Goal: Use online tool/utility

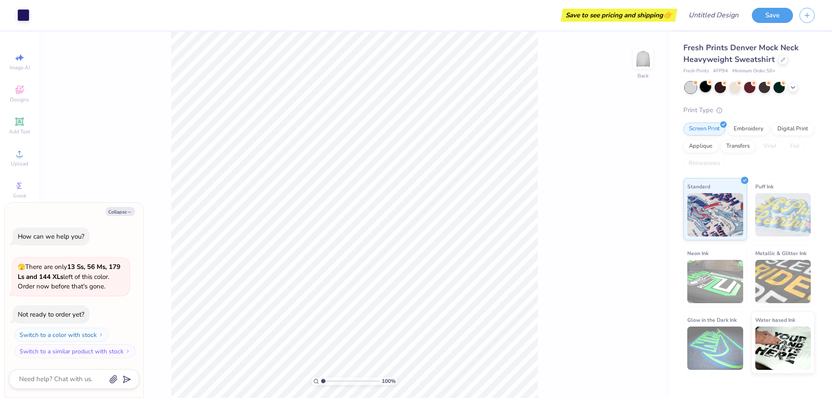
click at [706, 88] on div at bounding box center [705, 86] width 11 height 11
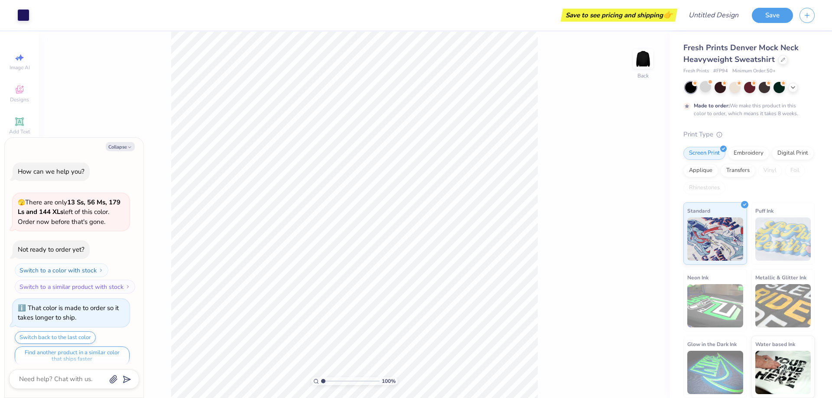
scroll to position [7, 0]
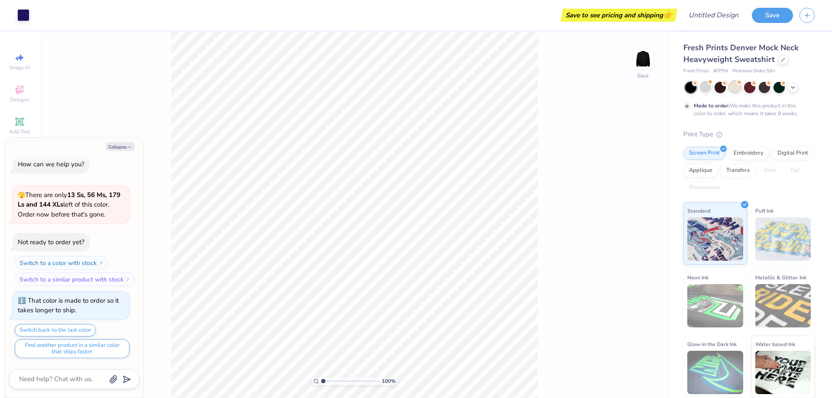
click at [733, 89] on div at bounding box center [734, 86] width 11 height 11
click at [709, 90] on div at bounding box center [705, 86] width 11 height 11
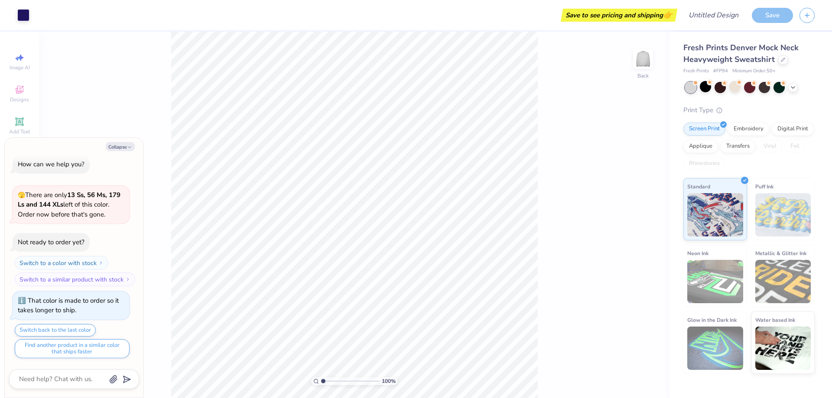
scroll to position [163, 0]
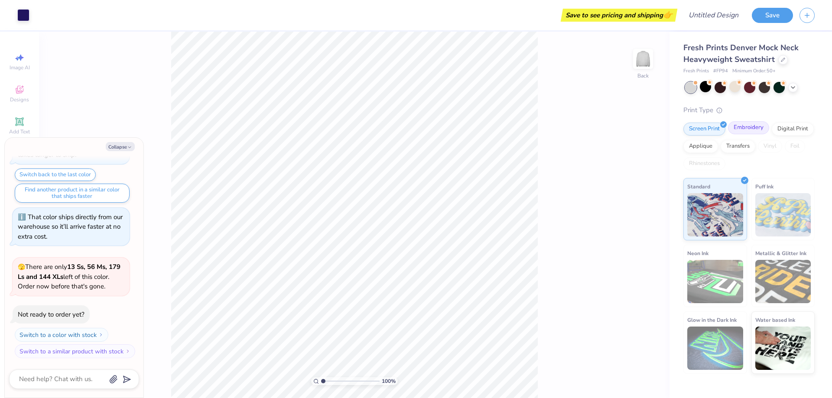
click at [760, 133] on div "Embroidery" at bounding box center [748, 127] width 41 height 13
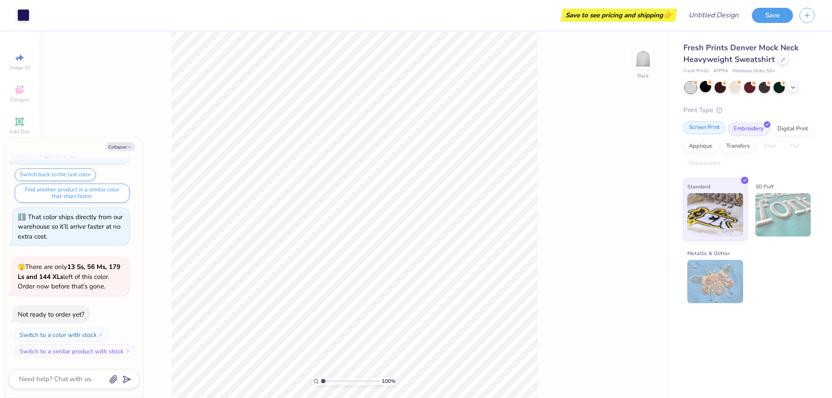
click at [708, 131] on div "Screen Print" at bounding box center [704, 127] width 42 height 13
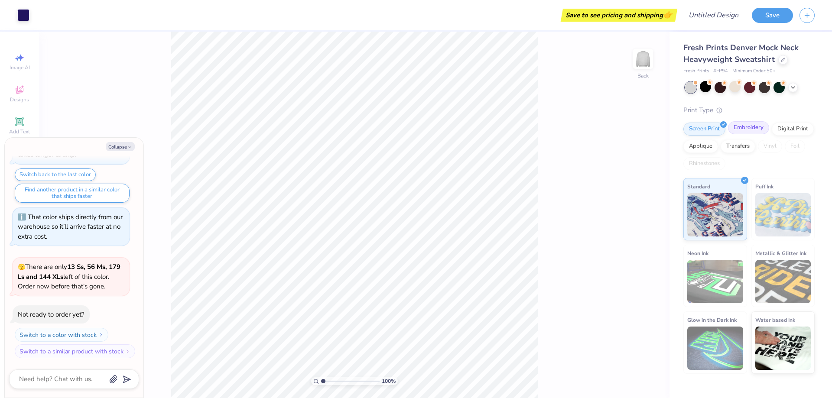
click at [738, 128] on div "Embroidery" at bounding box center [748, 127] width 41 height 13
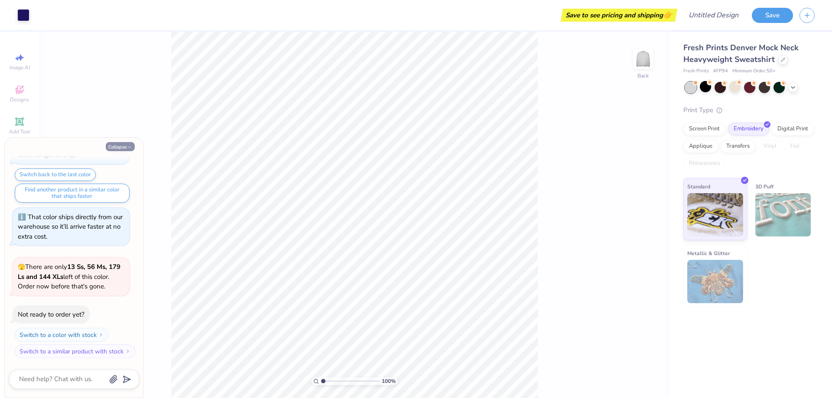
click at [127, 148] on icon "button" at bounding box center [129, 147] width 5 height 5
type textarea "x"
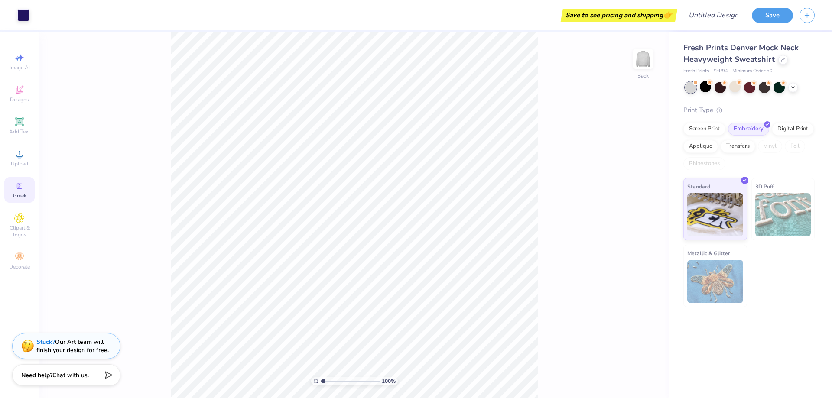
click at [25, 187] on div "Greek" at bounding box center [19, 190] width 30 height 26
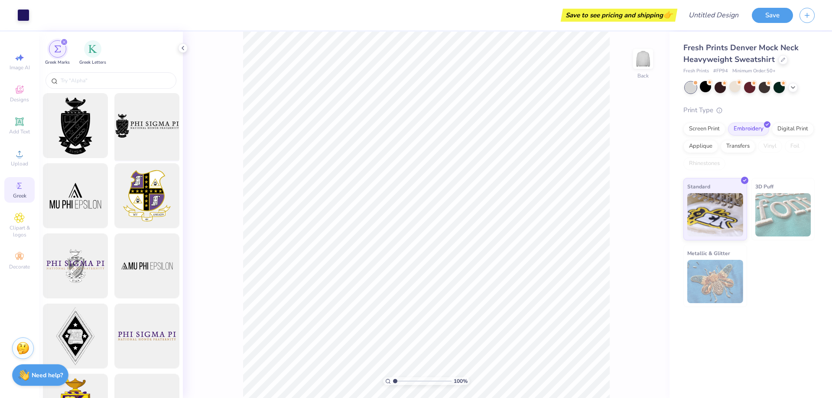
click at [159, 148] on div at bounding box center [146, 125] width 71 height 71
type input "8.86"
click at [415, 282] on li "Delete" at bounding box center [411, 286] width 68 height 17
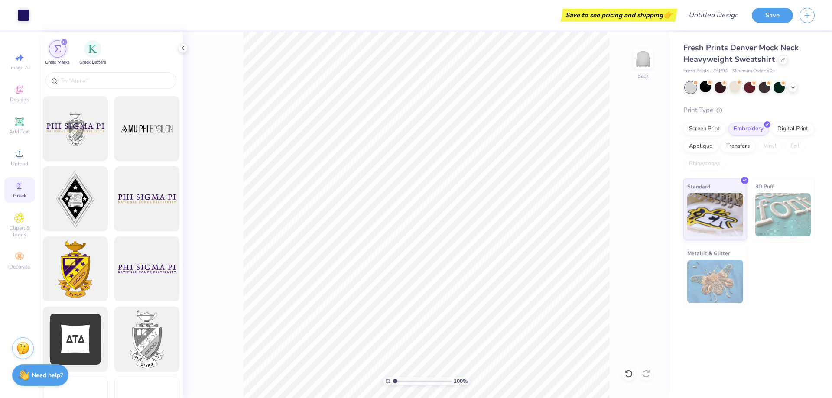
scroll to position [260, 0]
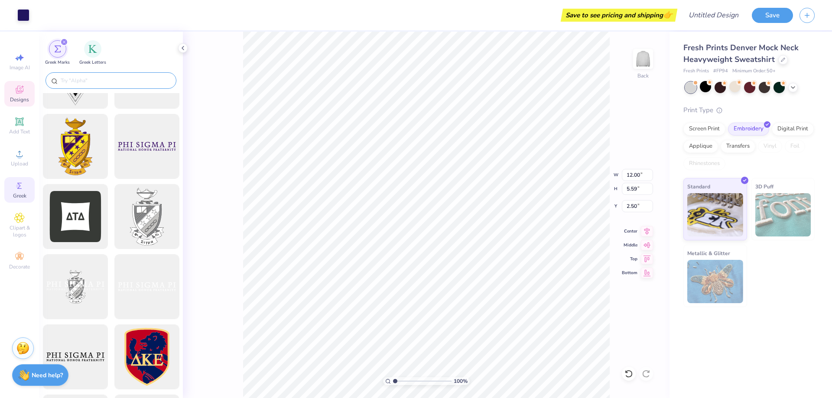
click at [88, 78] on input "text" at bounding box center [115, 80] width 111 height 9
click at [96, 78] on input "text" at bounding box center [115, 80] width 111 height 9
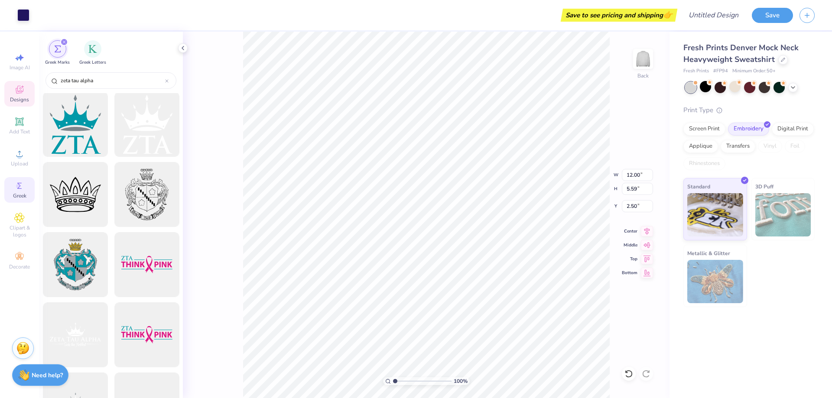
scroll to position [0, 0]
type input "zeta tau alpha"
